Goal: Task Accomplishment & Management: Use online tool/utility

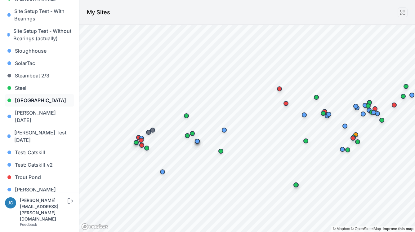
click at [30, 94] on link "[GEOGRAPHIC_DATA]" at bounding box center [39, 100] width 69 height 12
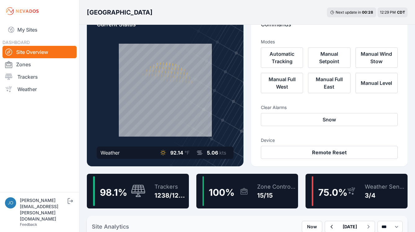
scroll to position [23, 0]
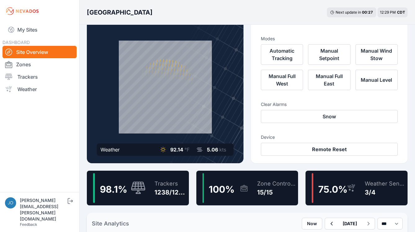
click at [165, 182] on div "Trackers" at bounding box center [171, 184] width 32 height 9
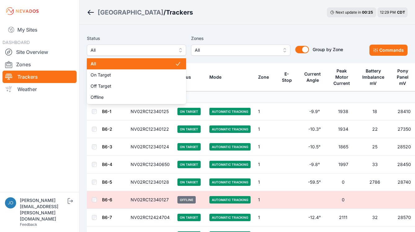
click at [149, 52] on span "All" at bounding box center [132, 50] width 83 height 7
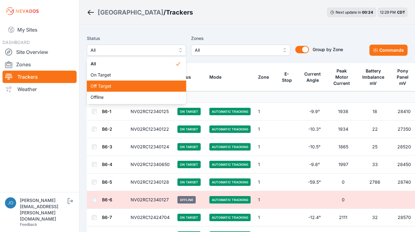
click at [134, 90] on div "Off Target" at bounding box center [136, 86] width 99 height 11
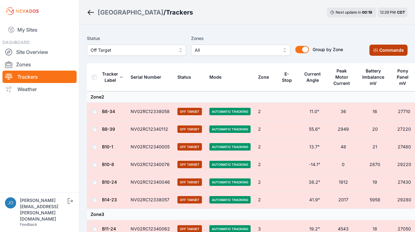
click at [399, 55] on button "Commands" at bounding box center [389, 50] width 38 height 11
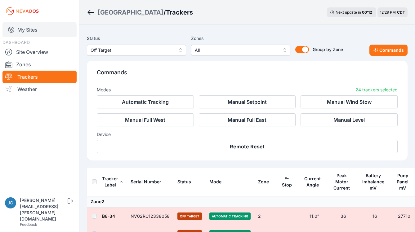
click at [29, 31] on link "My Sites" at bounding box center [39, 29] width 74 height 15
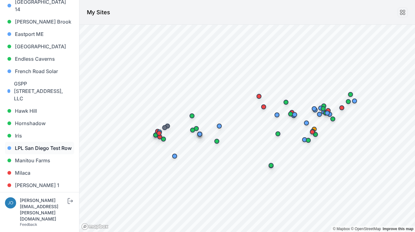
scroll to position [231, 0]
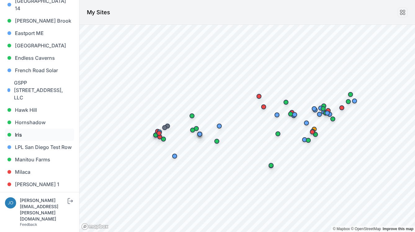
click at [22, 129] on link "Iris" at bounding box center [39, 135] width 69 height 12
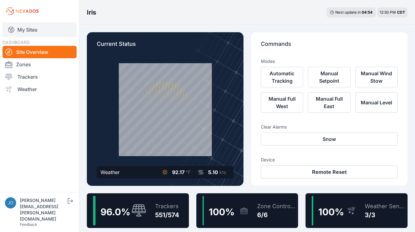
click at [26, 30] on link "My Sites" at bounding box center [39, 29] width 74 height 15
click at [27, 32] on link "My Sites" at bounding box center [39, 29] width 74 height 15
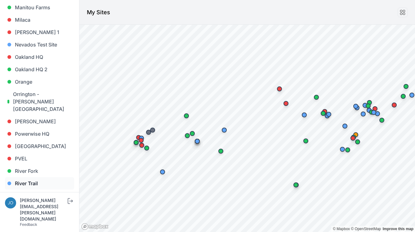
scroll to position [384, 0]
click at [32, 140] on link "[GEOGRAPHIC_DATA]" at bounding box center [39, 146] width 69 height 12
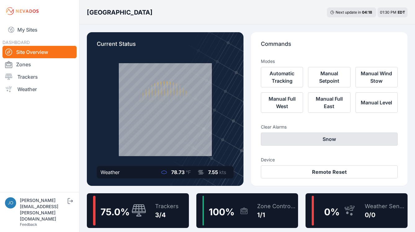
click at [21, 34] on link "My Sites" at bounding box center [39, 29] width 74 height 15
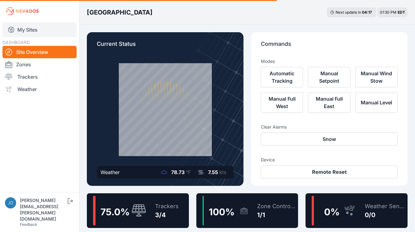
click at [29, 31] on link "My Sites" at bounding box center [39, 29] width 74 height 15
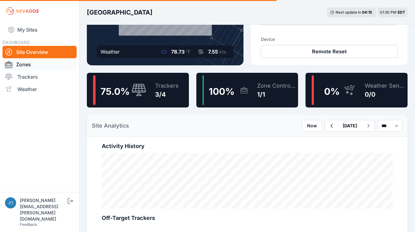
scroll to position [107, 0]
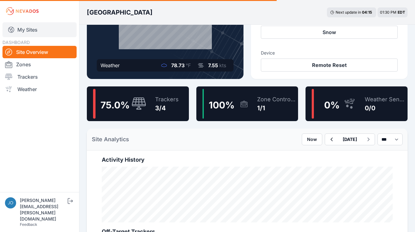
click at [35, 25] on link "My Sites" at bounding box center [39, 29] width 74 height 15
click at [33, 29] on link "My Sites" at bounding box center [39, 29] width 74 height 15
click at [159, 100] on div "Trackers" at bounding box center [167, 99] width 24 height 9
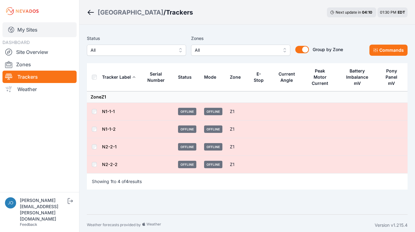
click at [28, 31] on link "My Sites" at bounding box center [39, 29] width 74 height 15
click at [27, 34] on link "My Sites" at bounding box center [39, 29] width 74 height 15
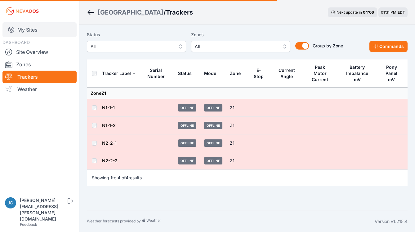
scroll to position [4, 0]
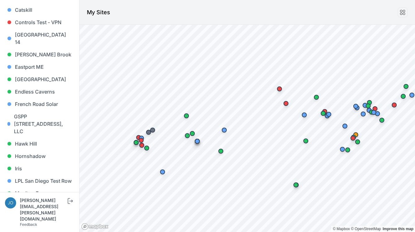
scroll to position [200, 0]
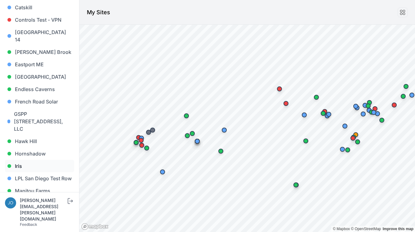
click at [21, 160] on link "Iris" at bounding box center [39, 166] width 69 height 12
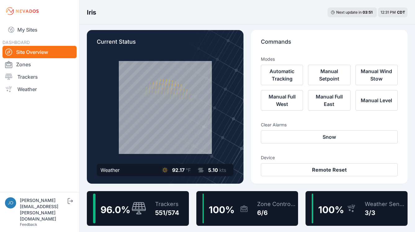
scroll to position [4, 0]
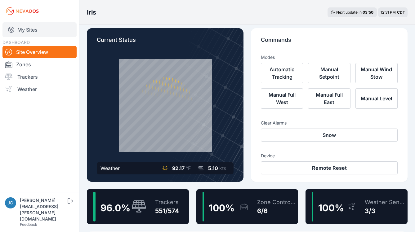
click at [27, 33] on link "My Sites" at bounding box center [39, 29] width 74 height 15
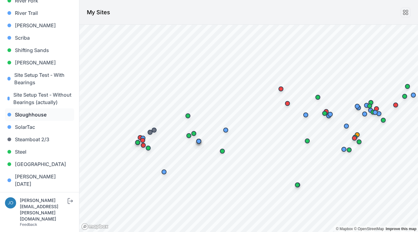
scroll to position [562, 0]
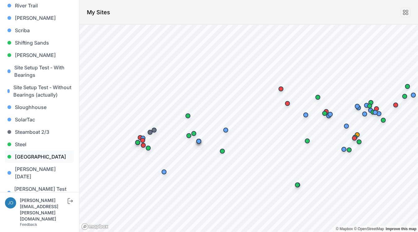
click at [27, 151] on link "[GEOGRAPHIC_DATA]" at bounding box center [39, 157] width 69 height 12
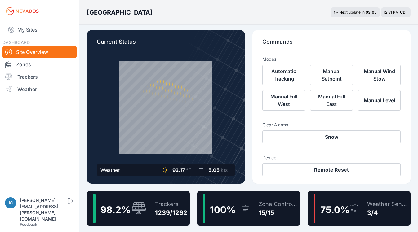
scroll to position [3, 0]
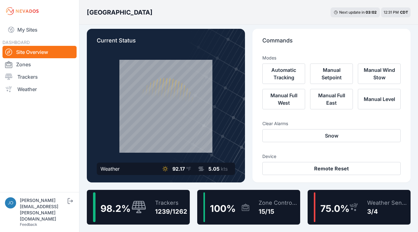
click at [127, 202] on div "98.2 %" at bounding box center [113, 208] width 30 height 14
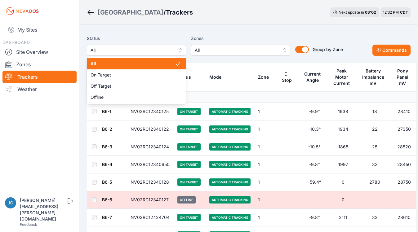
click at [115, 50] on span "All" at bounding box center [132, 50] width 83 height 7
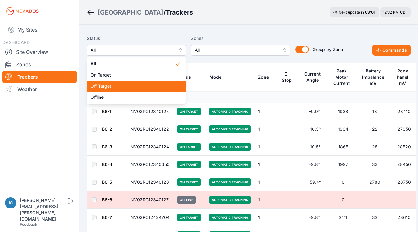
click at [103, 86] on span "Off Target" at bounding box center [133, 86] width 84 height 6
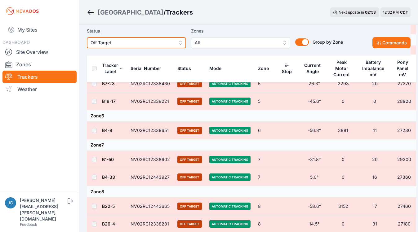
scroll to position [187, 0]
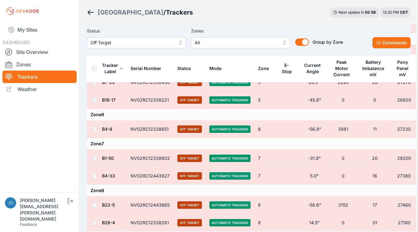
click at [118, 48] on div "Status Off Target Zones All Group by Zone Group by Zone Commands" at bounding box center [249, 40] width 324 height 31
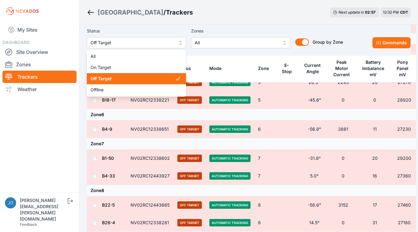
click at [118, 44] on span "Off Target" at bounding box center [132, 42] width 83 height 7
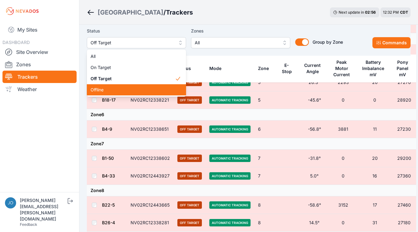
click at [102, 91] on span "Offline" at bounding box center [133, 90] width 84 height 6
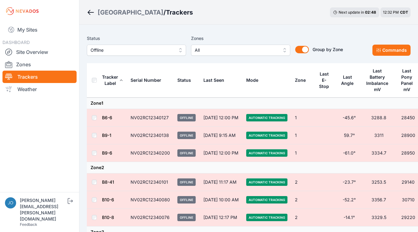
click at [104, 48] on span "Offline" at bounding box center [132, 50] width 83 height 7
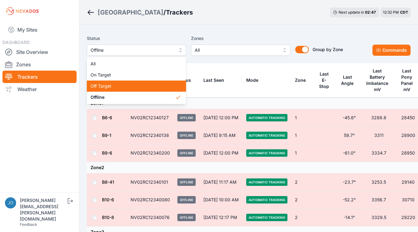
click at [107, 85] on span "Off Target" at bounding box center [133, 86] width 84 height 6
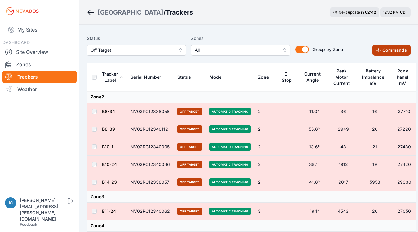
click at [399, 48] on button "Commands" at bounding box center [392, 50] width 38 height 11
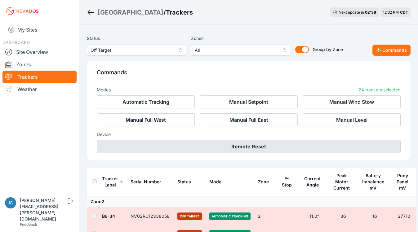
click at [235, 147] on button "Remote Reset" at bounding box center [249, 146] width 304 height 13
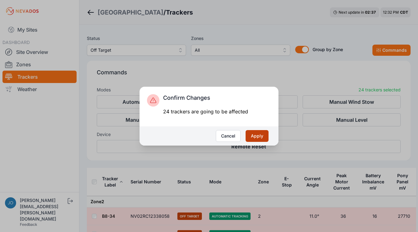
click at [258, 138] on button "Apply" at bounding box center [257, 136] width 23 height 12
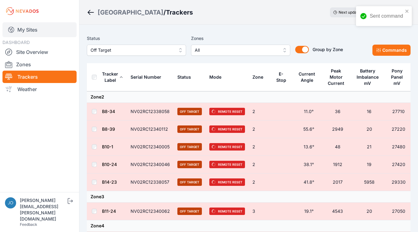
click at [25, 33] on link "My Sites" at bounding box center [39, 29] width 74 height 15
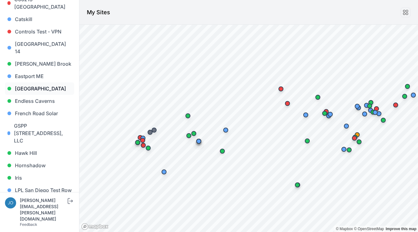
scroll to position [189, 0]
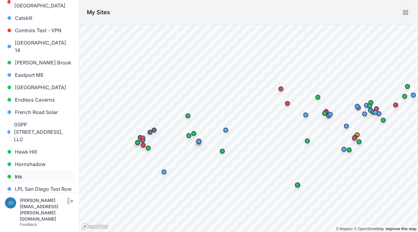
click at [13, 171] on link "Iris" at bounding box center [39, 177] width 69 height 12
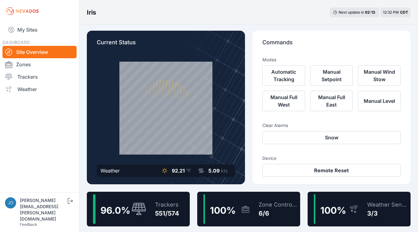
scroll to position [2, 0]
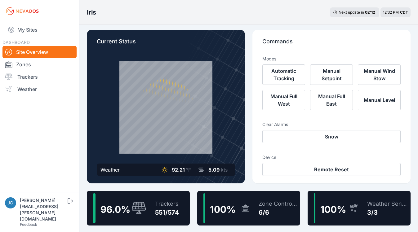
click at [147, 200] on div "96.0 % Trackers 551/574" at bounding box center [138, 208] width 103 height 35
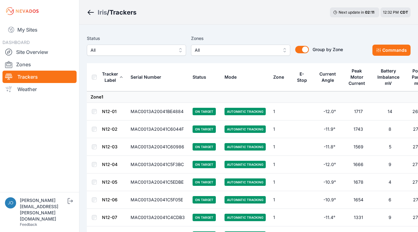
click at [147, 47] on button "All" at bounding box center [136, 50] width 99 height 11
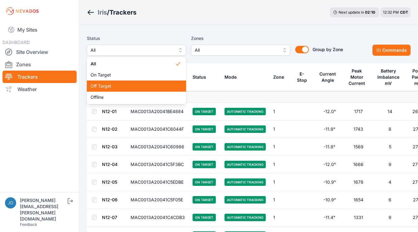
click at [136, 86] on span "Off Target" at bounding box center [133, 86] width 84 height 6
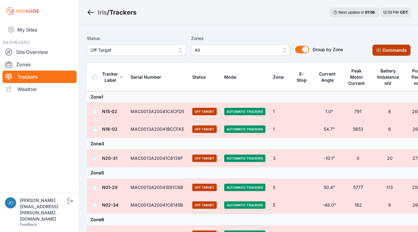
click at [399, 52] on button "Commands" at bounding box center [392, 50] width 38 height 11
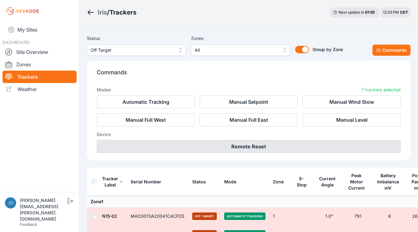
click at [225, 149] on button "Remote Reset" at bounding box center [249, 146] width 304 height 13
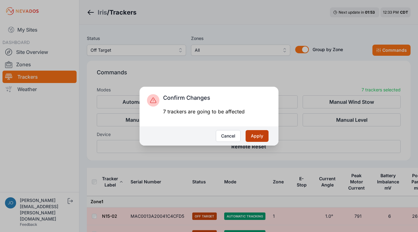
click at [260, 136] on button "Apply" at bounding box center [257, 136] width 23 height 12
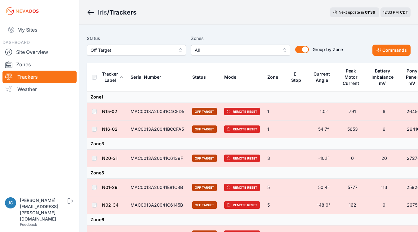
click at [61, 2] on div "My Sites DASHBOARD Site Overview Zones Trackers Weather" at bounding box center [39, 96] width 79 height 192
click at [20, 32] on link "My Sites" at bounding box center [39, 29] width 74 height 15
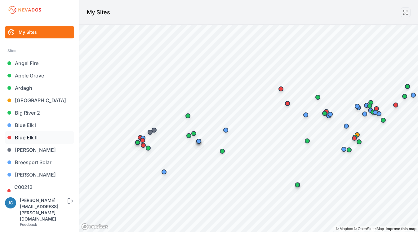
drag, startPoint x: 300, startPoint y: 2, endPoint x: 34, endPoint y: 137, distance: 298.1
click at [34, 137] on link "Blue Elk II" at bounding box center [39, 138] width 69 height 12
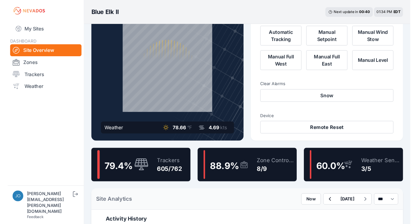
scroll to position [41, 0]
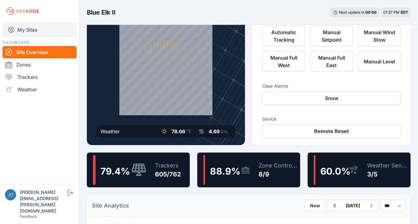
click at [35, 32] on link "My Sites" at bounding box center [39, 29] width 74 height 15
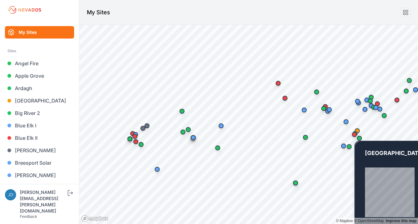
click at [357, 128] on div "Map marker" at bounding box center [354, 134] width 12 height 12
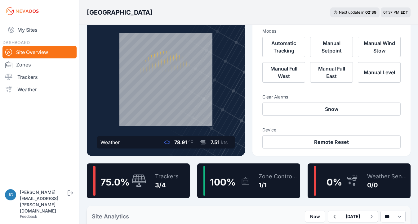
scroll to position [43, 0]
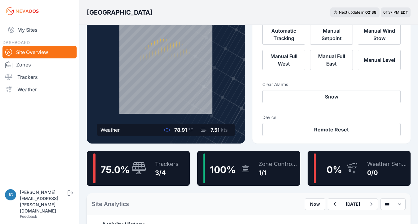
click at [157, 178] on div "Trackers 3/4" at bounding box center [164, 168] width 30 height 30
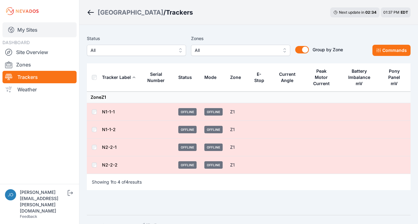
click at [35, 30] on link "My Sites" at bounding box center [39, 29] width 74 height 15
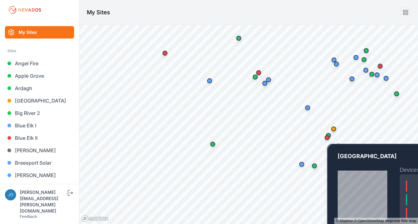
click at [328, 138] on div "Map marker" at bounding box center [327, 137] width 5 height 5
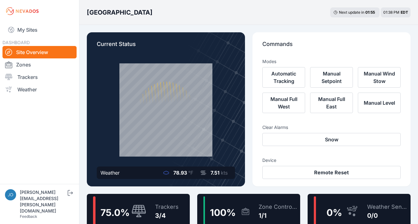
click at [212, 19] on div "Preston Hills Next update in 01 : 55 01:38 PM EDT" at bounding box center [248, 12] width 339 height 25
click at [33, 32] on link "My Sites" at bounding box center [39, 29] width 74 height 15
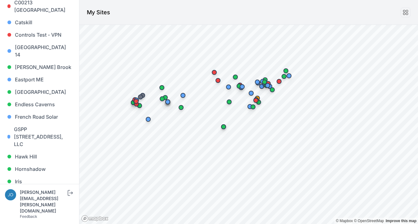
scroll to position [187, 0]
